Goal: Transaction & Acquisition: Book appointment/travel/reservation

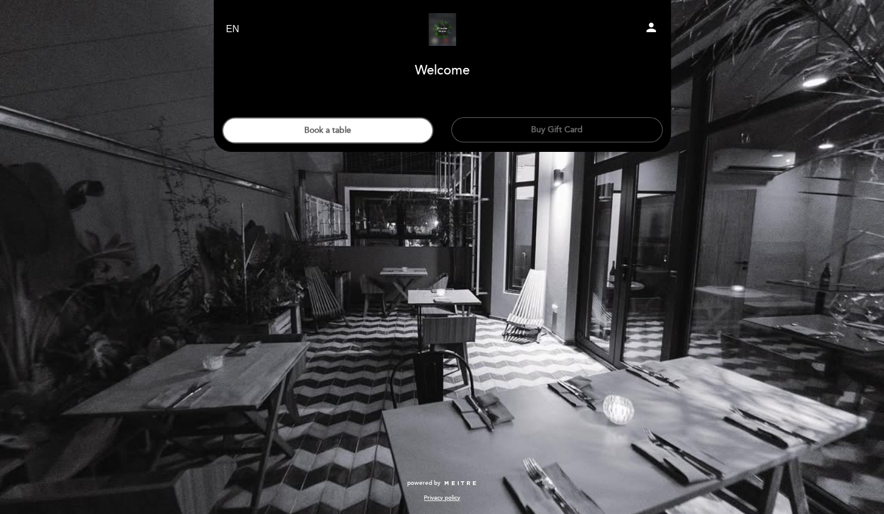
click at [495, 418] on div "EN ES PT [GEOGRAPHIC_DATA] person Welcome Welcome, Change user Book a table Buy…" at bounding box center [442, 257] width 884 height 514
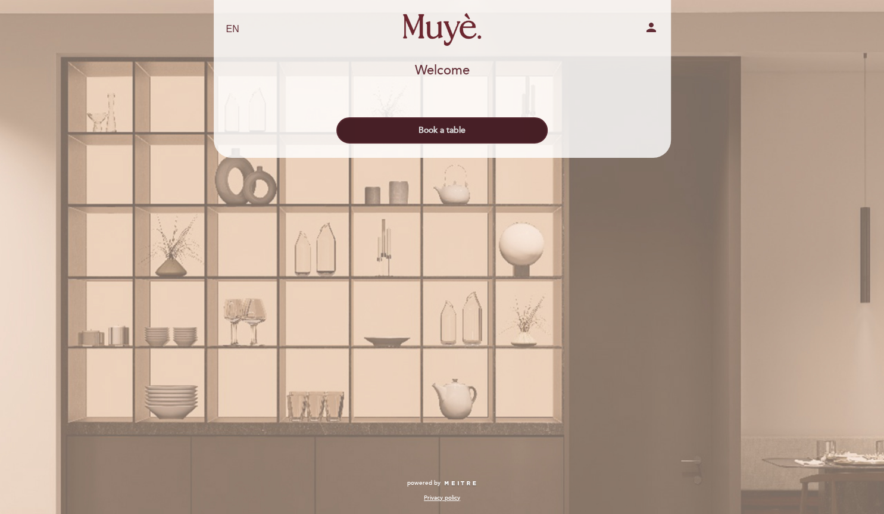
click at [449, 127] on button "Book a table" at bounding box center [441, 130] width 211 height 26
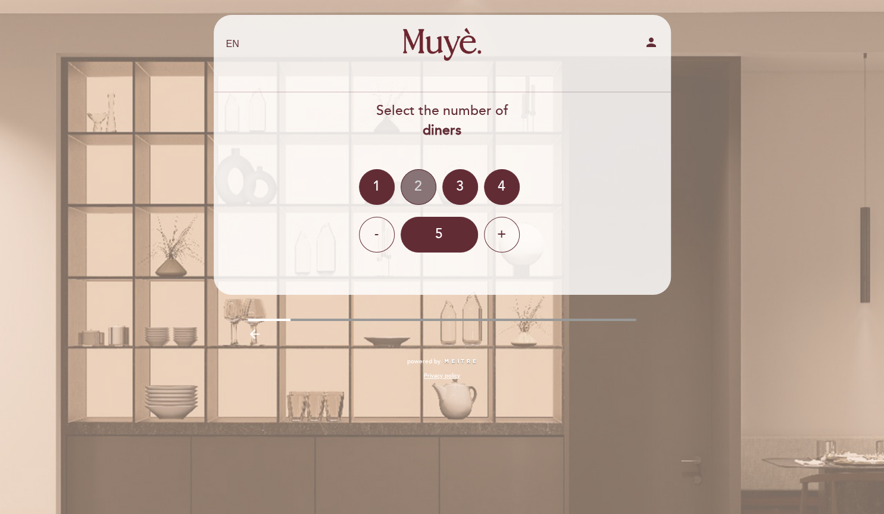
click at [420, 182] on div "2" at bounding box center [419, 187] width 36 height 36
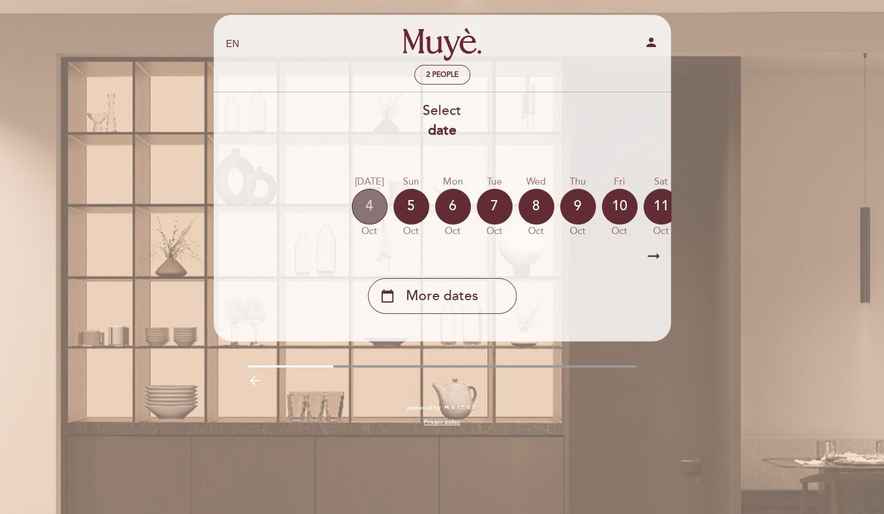
click at [372, 198] on div "4" at bounding box center [370, 207] width 36 height 36
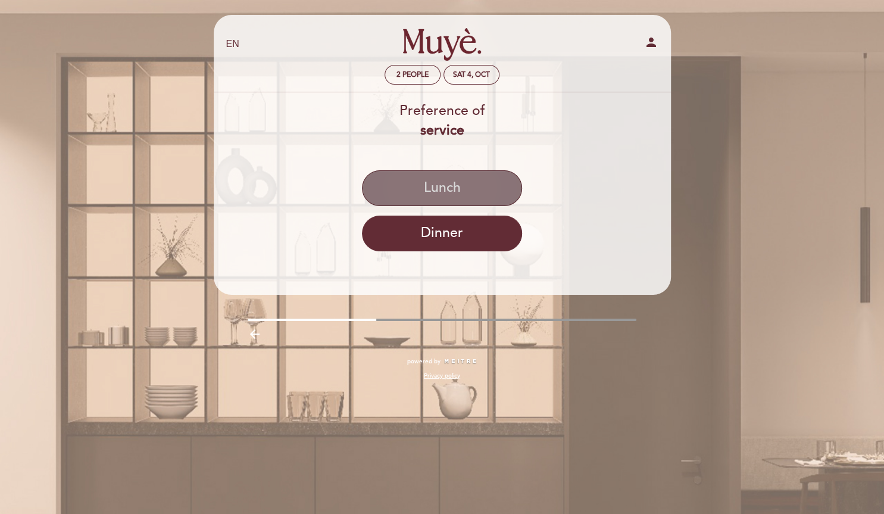
click at [472, 197] on button "Lunch" at bounding box center [442, 188] width 160 height 36
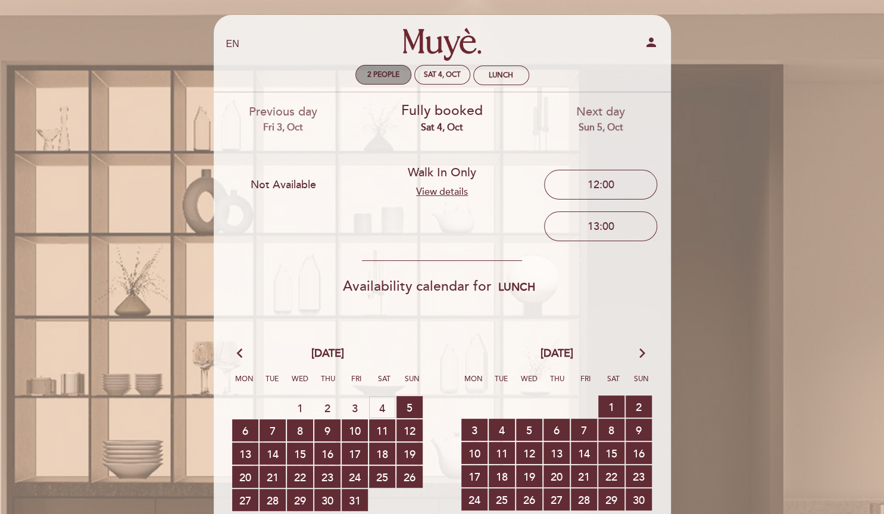
click at [391, 73] on span "2 people" at bounding box center [383, 74] width 32 height 9
select select "? undefined:undefined ?"
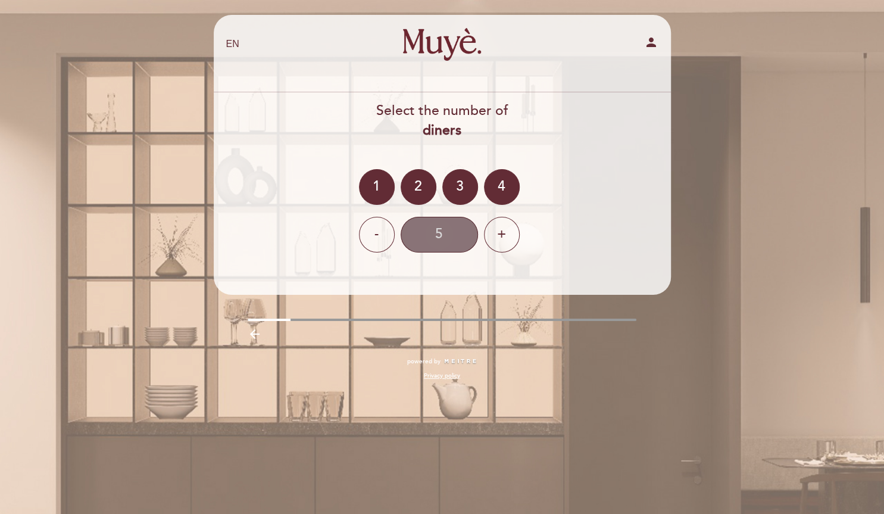
click at [457, 227] on div "5" at bounding box center [439, 235] width 77 height 36
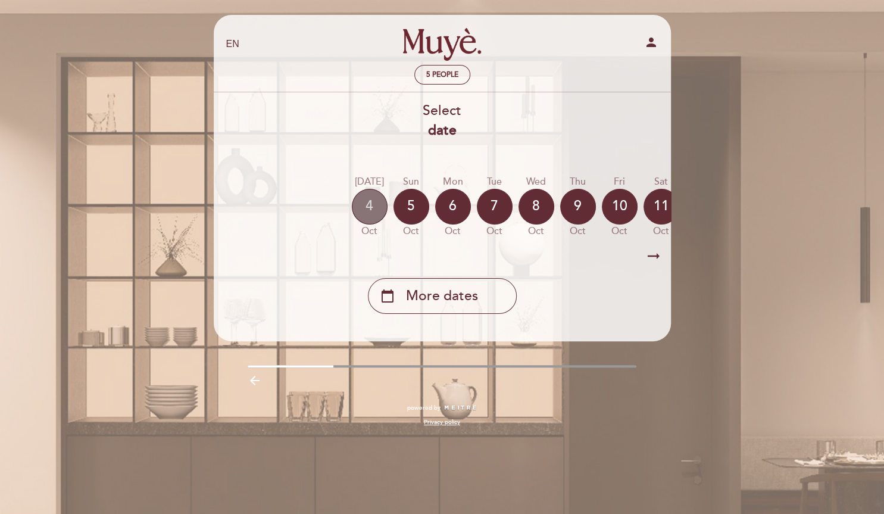
click at [370, 210] on div "4" at bounding box center [370, 207] width 36 height 36
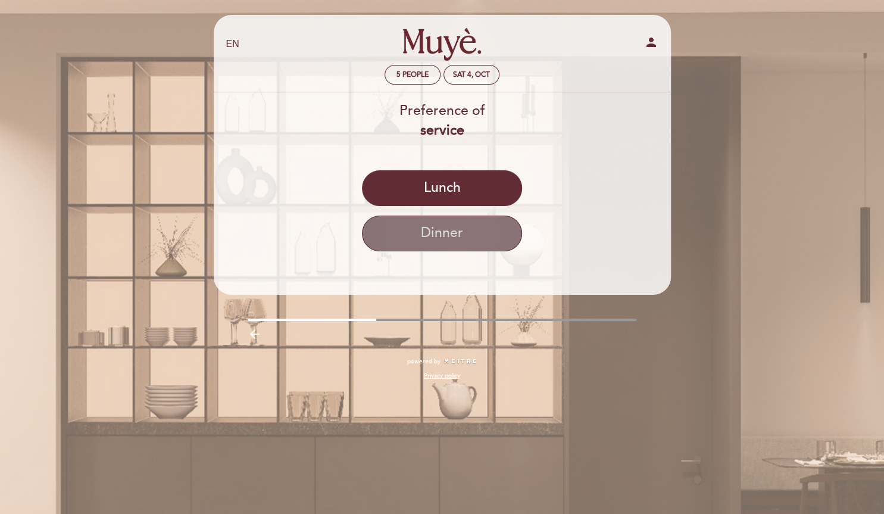
click at [434, 230] on button "Dinner" at bounding box center [442, 234] width 160 height 36
